Goal: Information Seeking & Learning: Learn about a topic

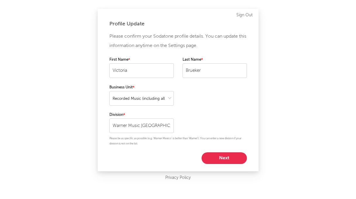
select select "recorded_music"
click at [224, 161] on button "Next" at bounding box center [223, 159] width 45 height 12
select select "marketing"
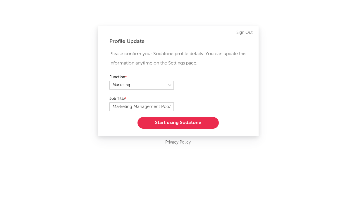
click at [201, 127] on button "Start using Sodatone" at bounding box center [177, 123] width 81 height 12
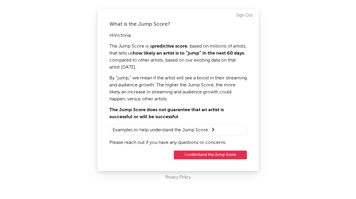
click at [197, 155] on button "I understand the Jump Score" at bounding box center [210, 155] width 73 height 9
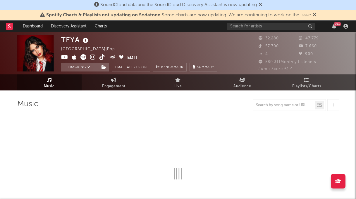
select select "6m"
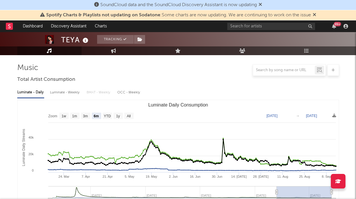
scroll to position [44, 0]
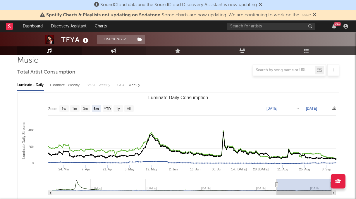
click at [117, 51] on link "Engagement" at bounding box center [114, 50] width 64 height 9
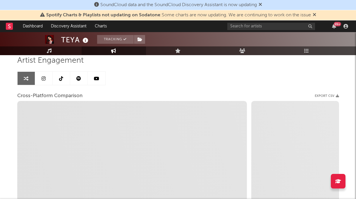
select select "1w"
click at [40, 75] on link at bounding box center [44, 78] width 18 height 13
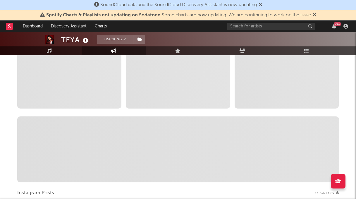
select select "6m"
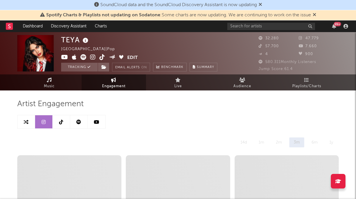
click at [58, 123] on link at bounding box center [62, 121] width 18 height 13
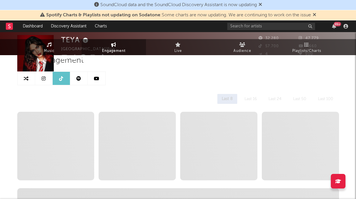
select select "6m"
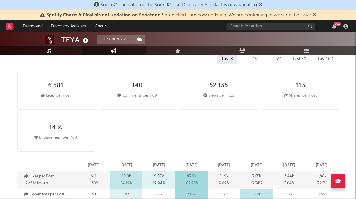
scroll to position [42, 0]
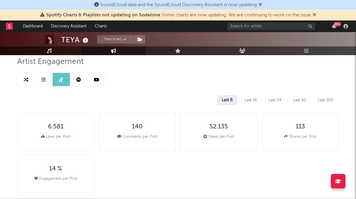
click at [82, 82] on link at bounding box center [79, 79] width 18 height 13
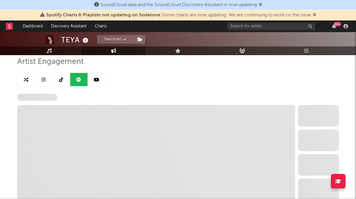
select select "6m"
select select "1w"
